Goal: Information Seeking & Learning: Learn about a topic

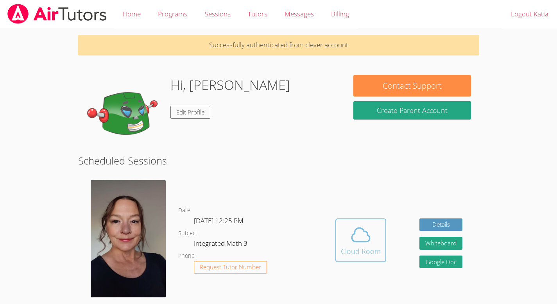
click at [350, 246] on div "Cloud Room" at bounding box center [361, 251] width 40 height 11
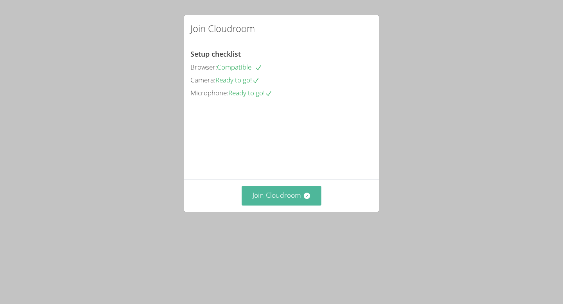
click at [288, 205] on button "Join Cloudroom" at bounding box center [281, 195] width 80 height 19
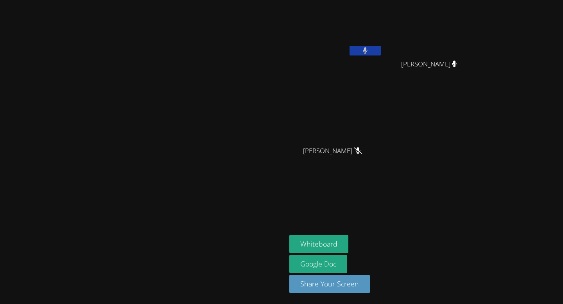
click at [382, 24] on video at bounding box center [335, 29] width 93 height 52
click at [380, 49] on button at bounding box center [364, 51] width 31 height 10
click at [367, 48] on icon at bounding box center [365, 50] width 5 height 7
click at [380, 56] on div at bounding box center [364, 52] width 31 height 12
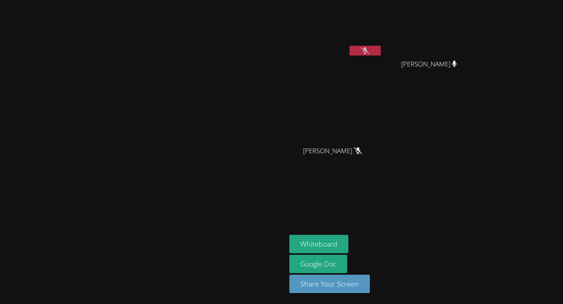
click at [380, 52] on button at bounding box center [364, 51] width 31 height 10
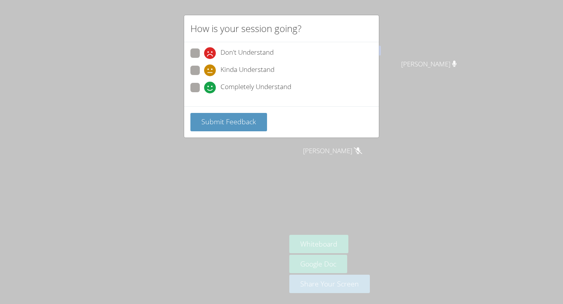
click at [267, 84] on span "Completely Understand" at bounding box center [255, 88] width 71 height 12
click at [211, 84] on input "Completely Understand" at bounding box center [207, 86] width 7 height 7
radio input "true"
click at [248, 117] on span "Submit Feedback" at bounding box center [228, 121] width 55 height 9
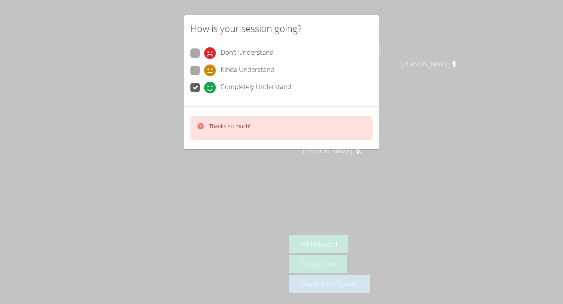
click at [413, 35] on div "How is your session going? Don't Understand Kinda Understand Completely Underst…" at bounding box center [281, 152] width 563 height 304
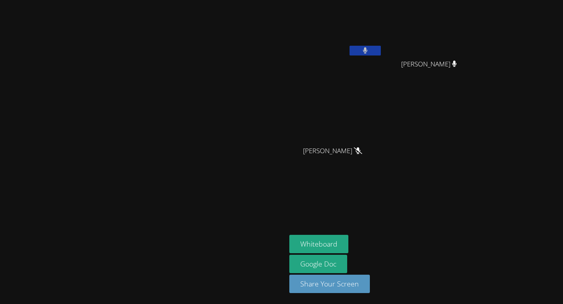
click at [367, 51] on icon at bounding box center [365, 50] width 5 height 7
click at [369, 51] on icon at bounding box center [365, 50] width 8 height 7
click at [283, 26] on div "[PERSON_NAME]" at bounding box center [143, 152] width 280 height 298
